Goal: Task Accomplishment & Management: Complete application form

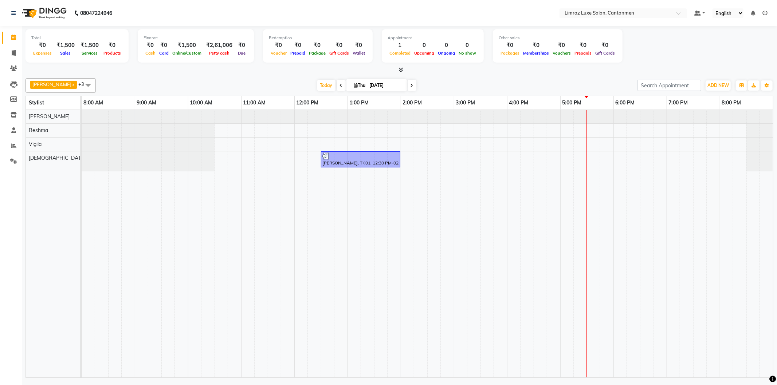
click at [599, 140] on div "[PERSON_NAME], TK01, 12:30 PM-02:00 PM, Hair Texure - Root Touchup" at bounding box center [427, 244] width 691 height 268
select select "63046"
select select "1050"
select select "tentative"
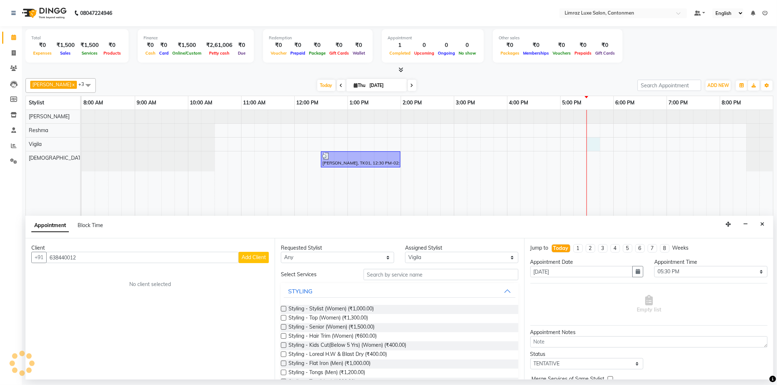
click at [72, 259] on input "638440012" at bounding box center [142, 257] width 192 height 11
type input "6384400012"
click at [261, 259] on span "Add Client" at bounding box center [253, 257] width 24 height 7
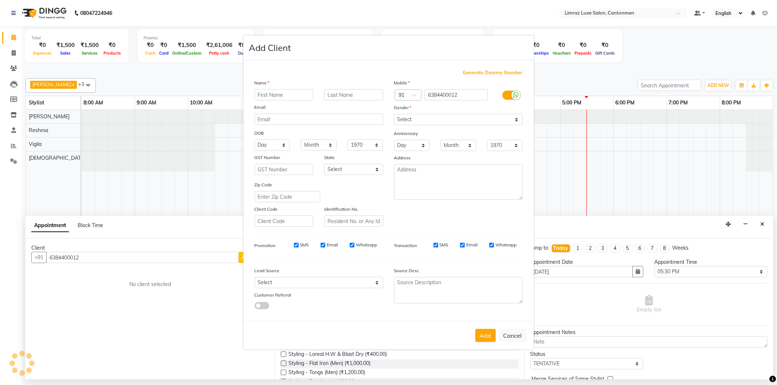
click at [299, 92] on input "text" at bounding box center [284, 94] width 59 height 11
type input "M"
type input "Nirmila"
click at [336, 95] on input "text" at bounding box center [353, 94] width 59 height 11
type input "."
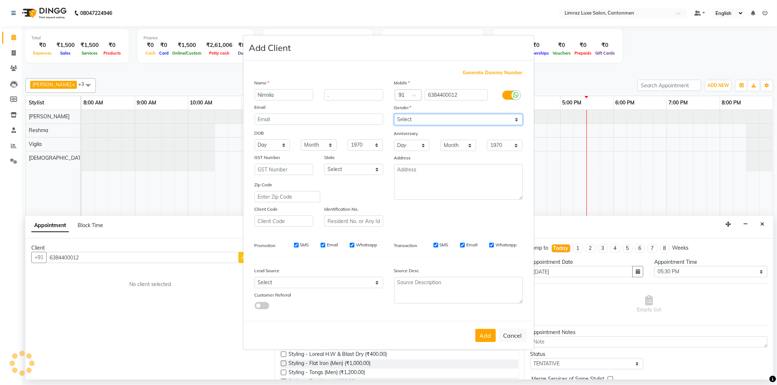
drag, startPoint x: 494, startPoint y: 119, endPoint x: 490, endPoint y: 124, distance: 6.7
click at [493, 121] on select "Select [DEMOGRAPHIC_DATA] [DEMOGRAPHIC_DATA] Other Prefer Not To Say" at bounding box center [458, 119] width 129 height 11
select select "[DEMOGRAPHIC_DATA]"
click at [394, 114] on select "Select [DEMOGRAPHIC_DATA] [DEMOGRAPHIC_DATA] Other Prefer Not To Say" at bounding box center [458, 119] width 129 height 11
click at [483, 337] on button "Add" at bounding box center [485, 335] width 20 height 13
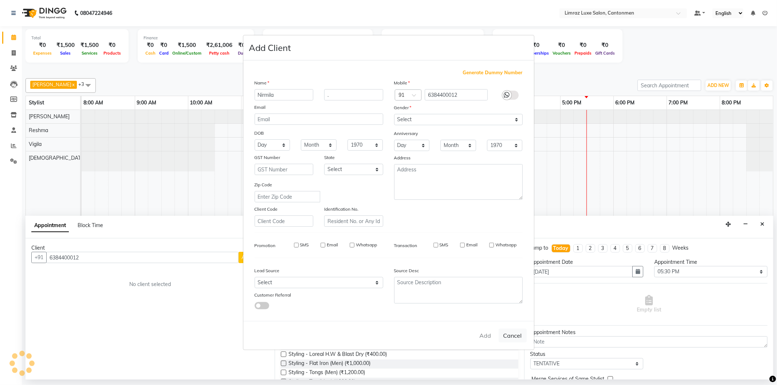
type input "63******12"
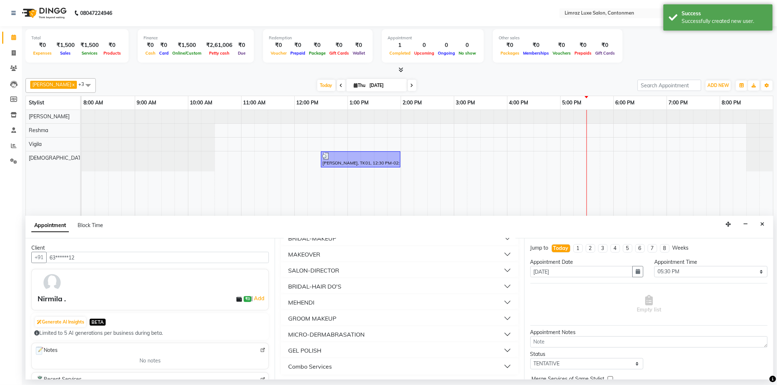
scroll to position [397, 0]
click at [317, 304] on div "THREADING" at bounding box center [305, 303] width 34 height 9
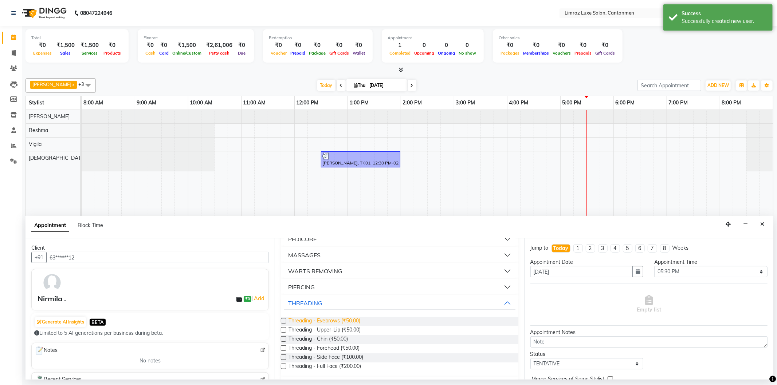
click at [324, 322] on span "Threading - Eyebrows (₹50.00)" at bounding box center [324, 321] width 72 height 9
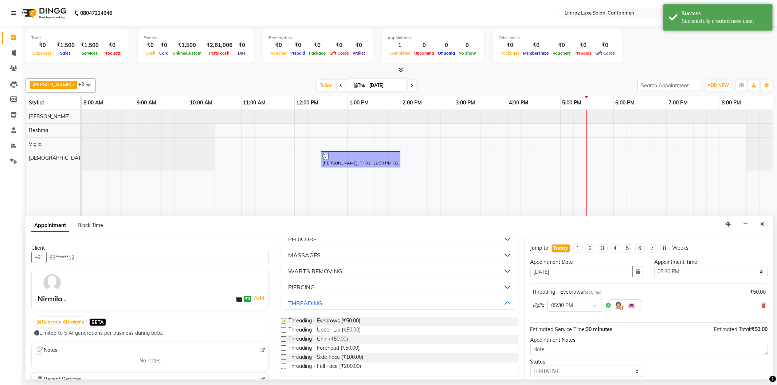
checkbox input "false"
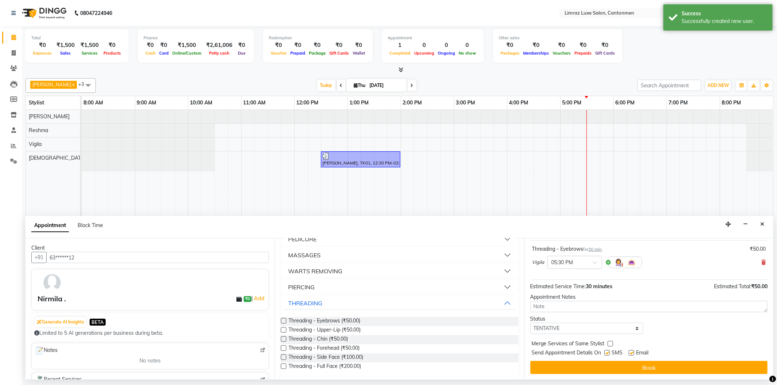
click at [632, 353] on label at bounding box center [630, 352] width 5 height 5
click at [632, 353] on input "checkbox" at bounding box center [630, 353] width 5 height 5
checkbox input "false"
click at [610, 352] on label at bounding box center [606, 352] width 5 height 5
click at [609, 352] on input "checkbox" at bounding box center [606, 353] width 5 height 5
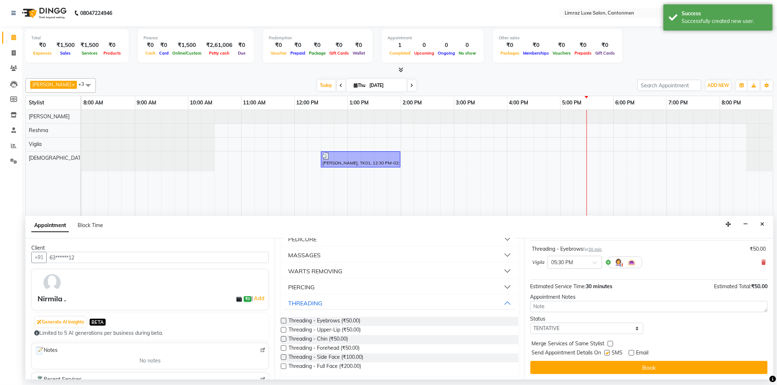
checkbox input "false"
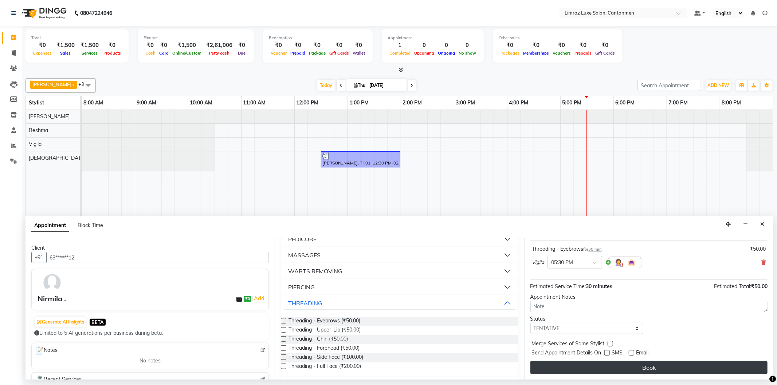
click at [629, 366] on button "Book" at bounding box center [648, 367] width 237 height 13
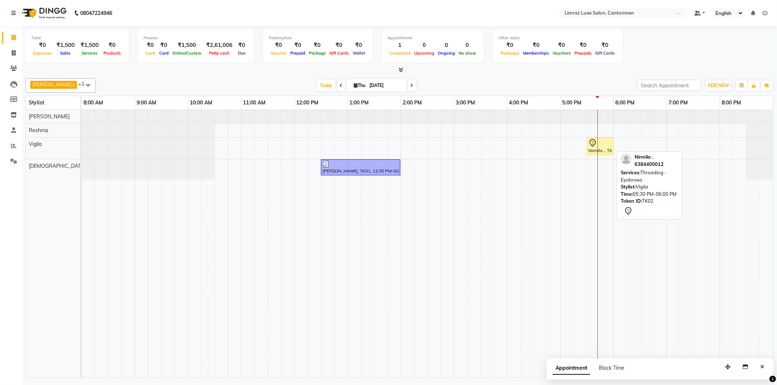
click at [600, 146] on div at bounding box center [599, 143] width 23 height 9
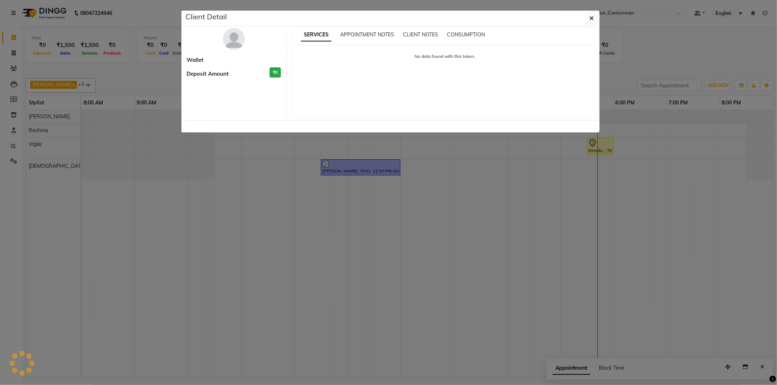
select select "7"
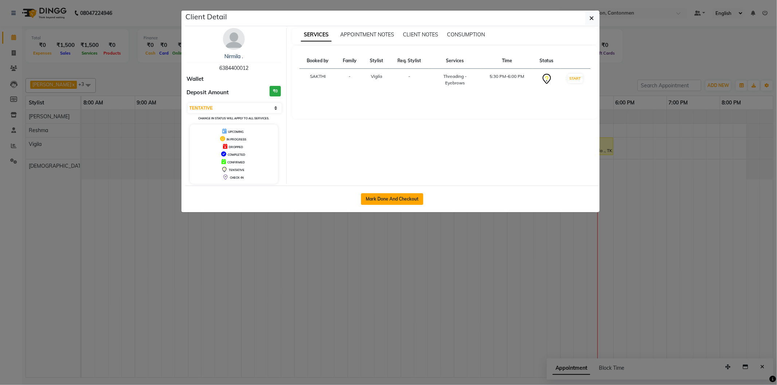
click at [377, 199] on button "Mark Done And Checkout" at bounding box center [392, 199] width 62 height 12
select select "service"
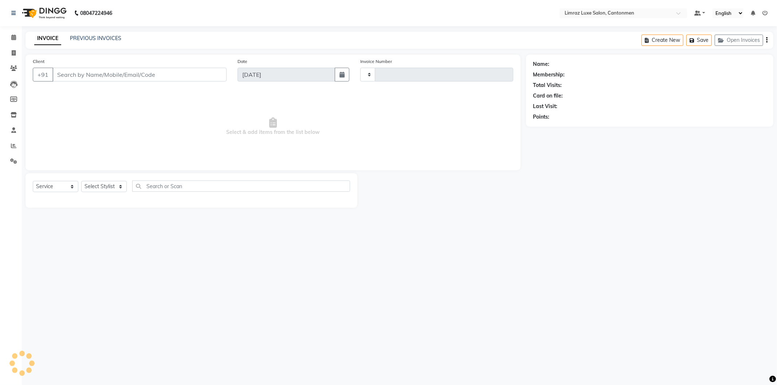
type input "1585"
select select "7274"
type input "63******12"
select select "63046"
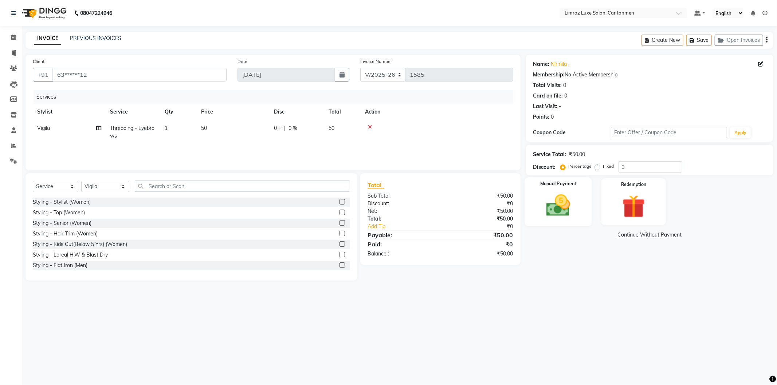
click at [554, 215] on img at bounding box center [558, 206] width 39 height 28
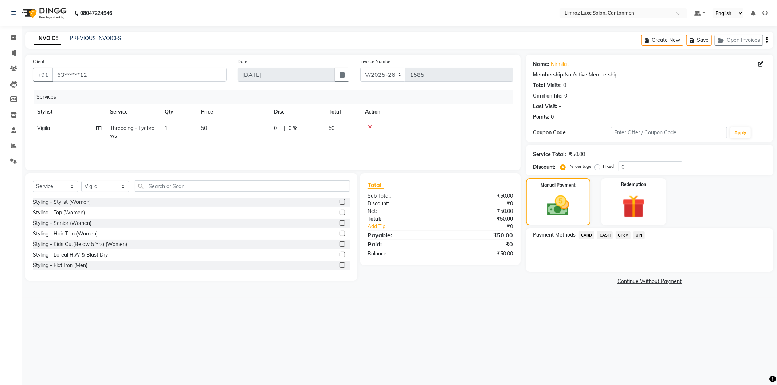
click at [607, 234] on span "CASH" at bounding box center [605, 235] width 16 height 8
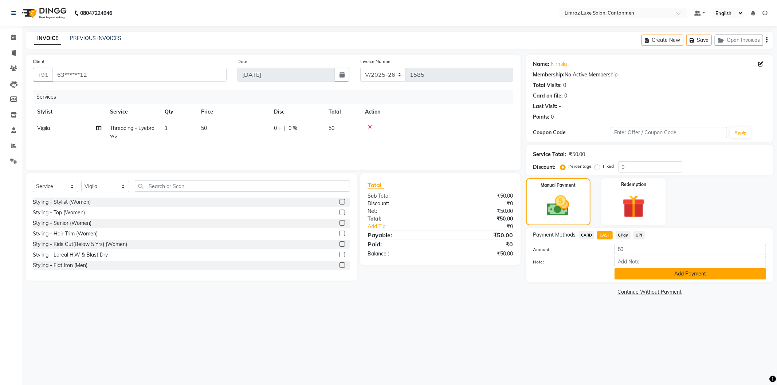
click at [628, 269] on button "Add Payment" at bounding box center [689, 273] width 151 height 11
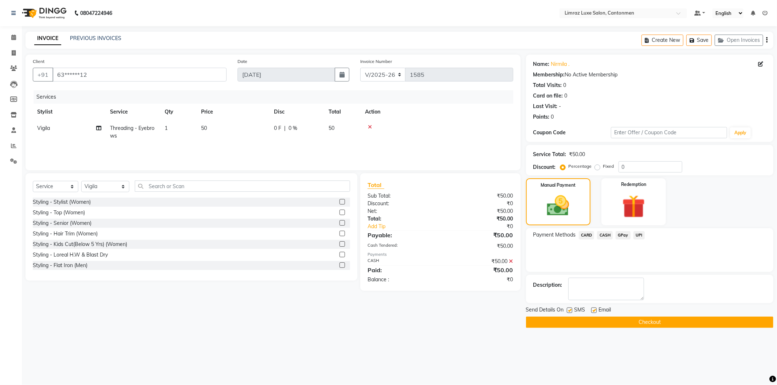
click at [572, 308] on label at bounding box center [569, 310] width 5 height 5
click at [571, 308] on input "checkbox" at bounding box center [569, 310] width 5 height 5
checkbox input "false"
click at [594, 310] on label at bounding box center [593, 310] width 5 height 5
click at [594, 310] on input "checkbox" at bounding box center [593, 310] width 5 height 5
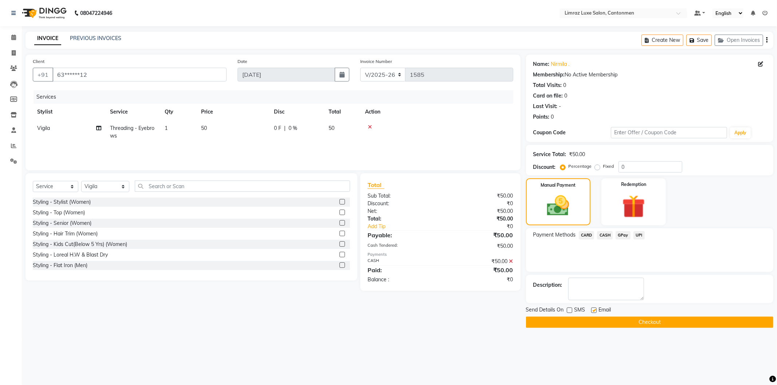
checkbox input "false"
click at [594, 319] on button "Checkout" at bounding box center [649, 322] width 247 height 11
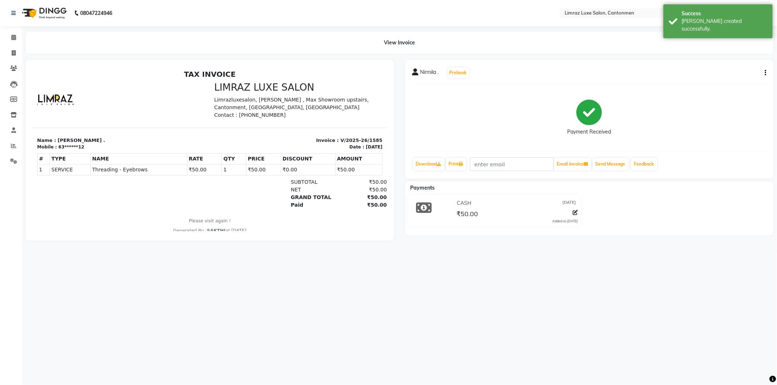
click at [54, 12] on img at bounding box center [44, 13] width 50 height 20
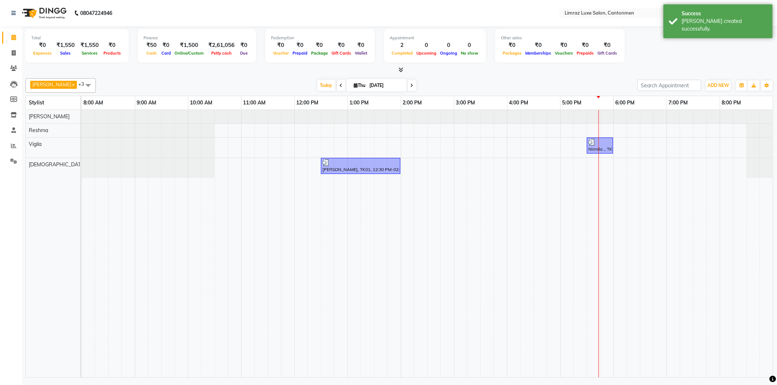
click at [340, 84] on icon at bounding box center [341, 85] width 3 height 4
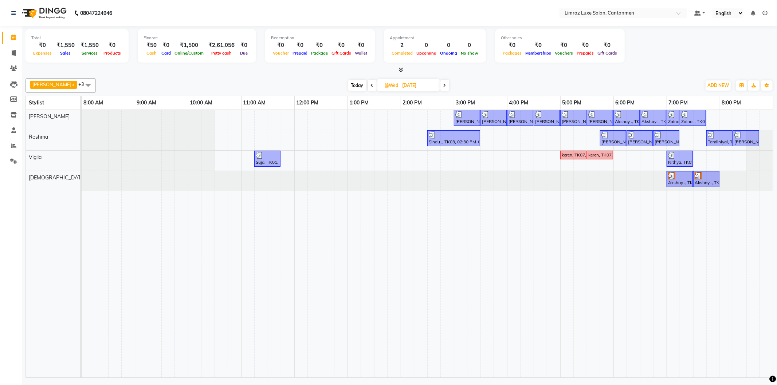
click at [440, 86] on span at bounding box center [444, 85] width 9 height 11
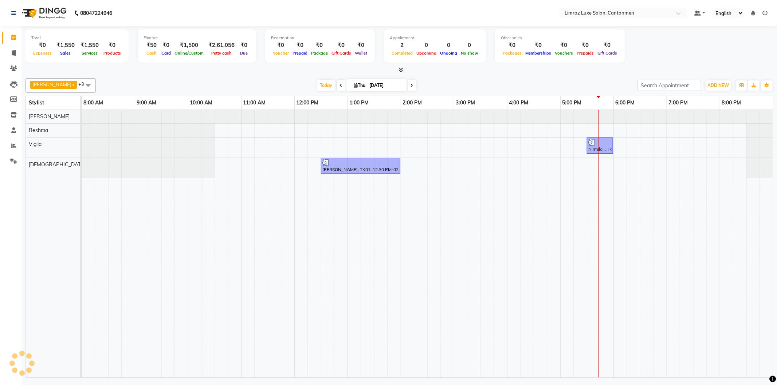
click at [435, 86] on div "[DATE] [DATE]" at bounding box center [366, 85] width 534 height 11
click at [407, 81] on span at bounding box center [411, 85] width 9 height 11
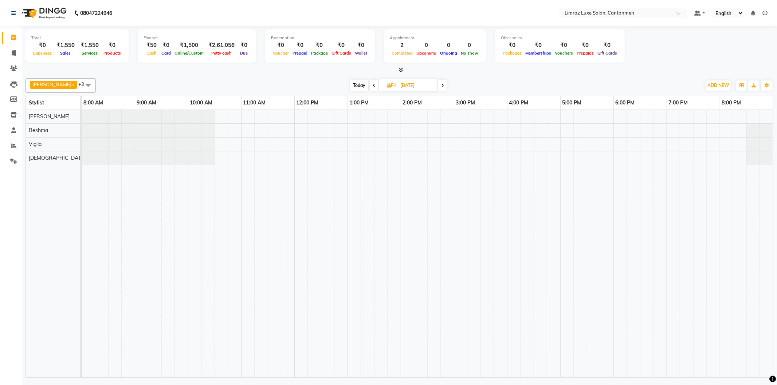
click at [372, 85] on icon at bounding box center [373, 85] width 3 height 4
type input "[DATE]"
